Goal: Task Accomplishment & Management: Manage account settings

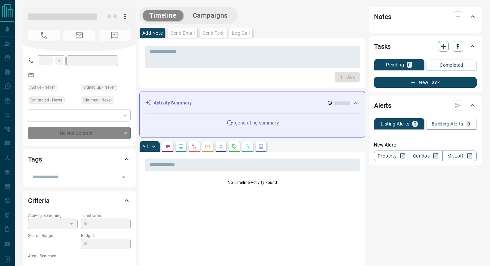
type input "***"
type input "**********"
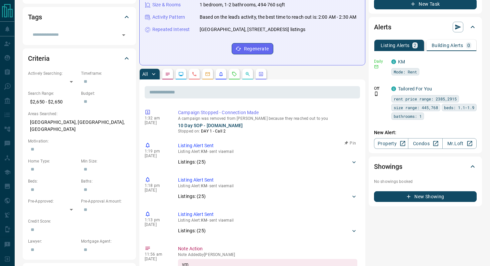
scroll to position [156, 0]
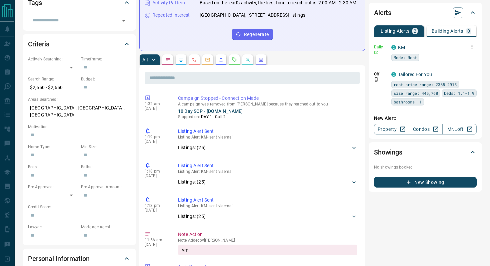
click at [474, 49] on icon "button" at bounding box center [472, 47] width 6 height 6
click at [466, 78] on li "Delete" at bounding box center [461, 80] width 29 height 11
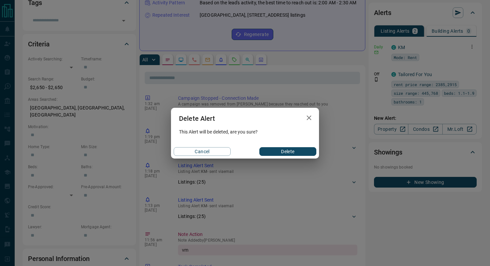
click at [279, 151] on button "Delete" at bounding box center [287, 151] width 57 height 9
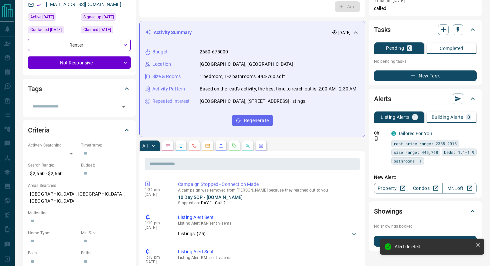
scroll to position [0, 0]
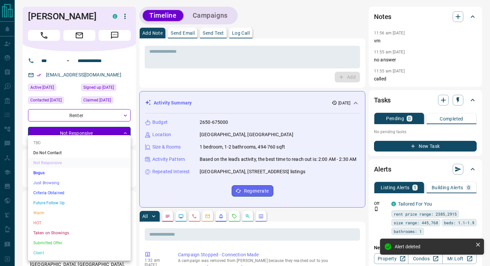
click at [77, 192] on li "Criteria Obtained" at bounding box center [79, 193] width 103 height 10
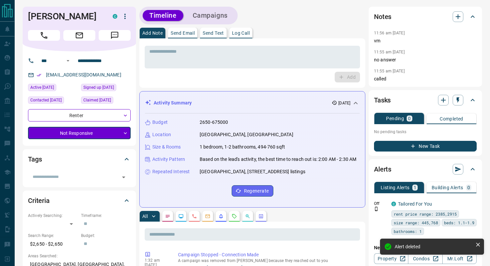
type input "*"
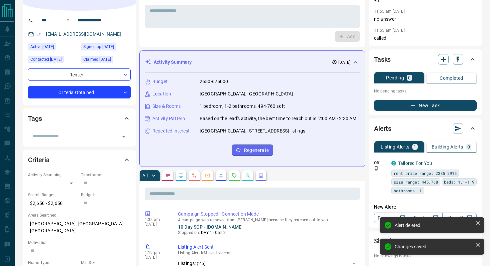
scroll to position [102, 0]
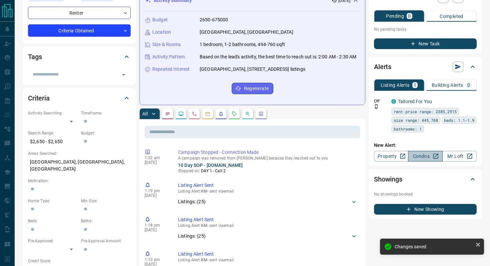
click at [426, 151] on link "Condos" at bounding box center [425, 156] width 34 height 11
